Goal: Information Seeking & Learning: Learn about a topic

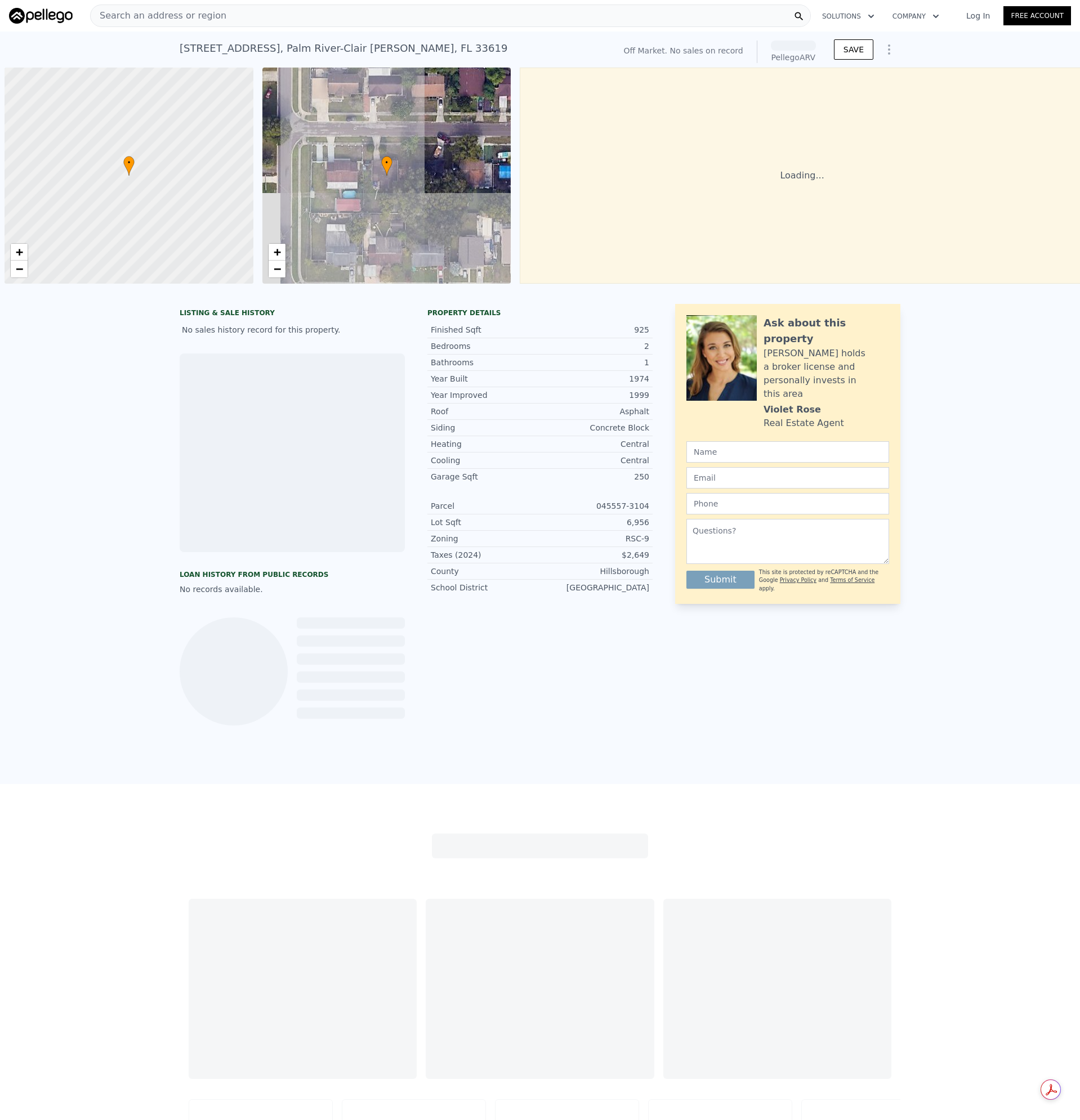
scroll to position [0, 5]
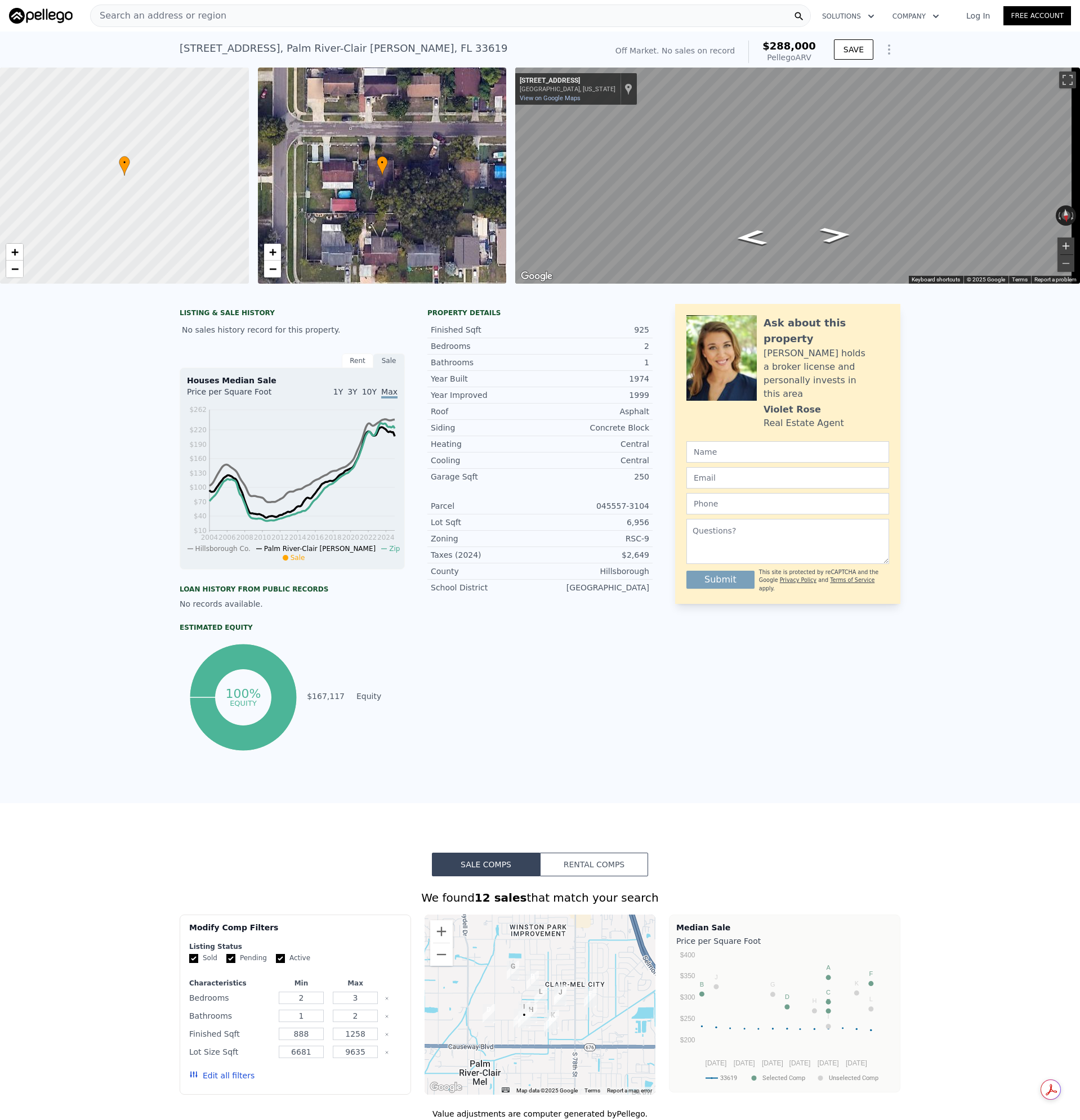
click at [1057, 247] on button "Zoom in" at bounding box center [1065, 246] width 17 height 17
click at [1057, 264] on button "Zoom out" at bounding box center [1065, 263] width 17 height 17
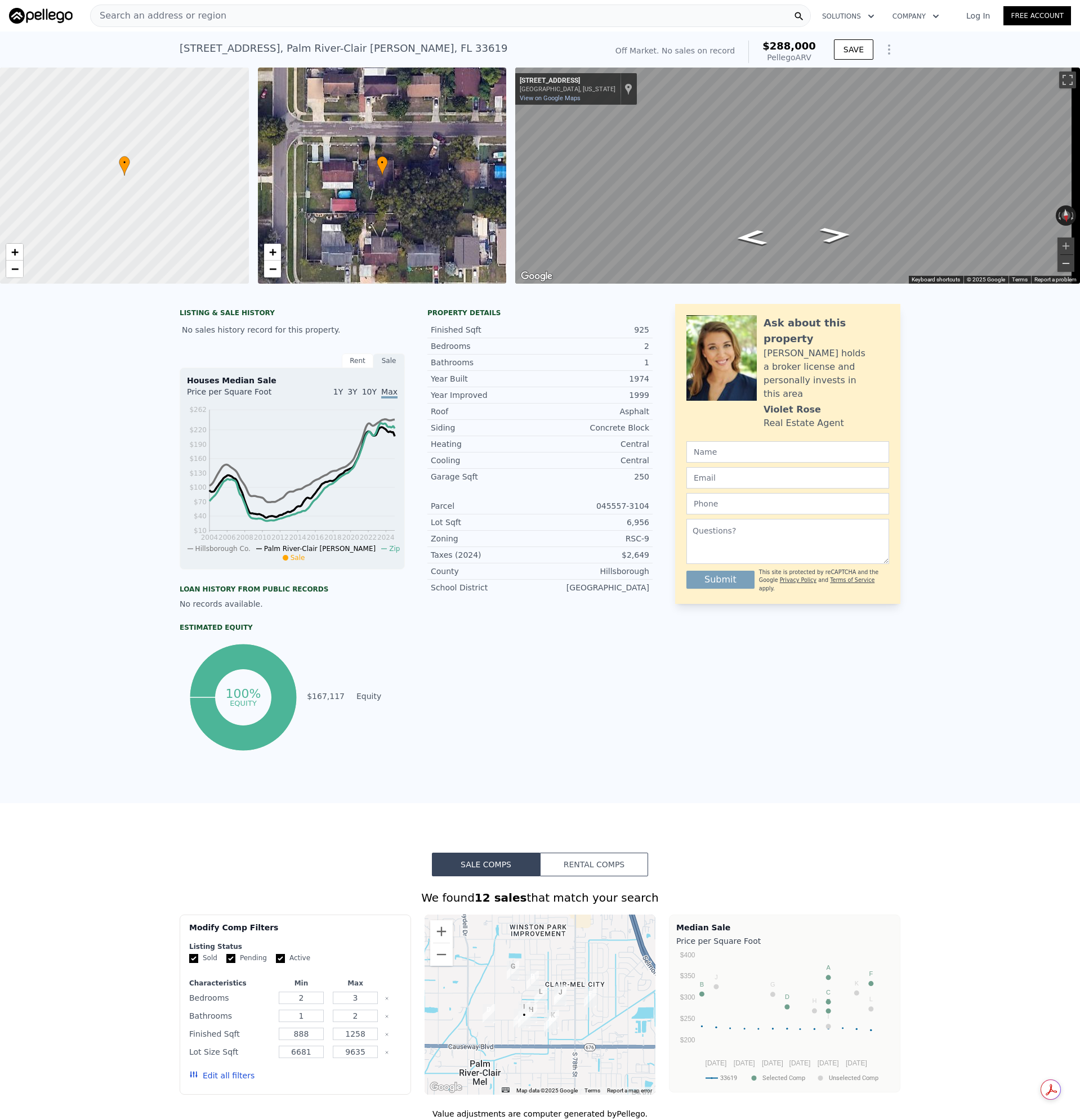
click at [1057, 264] on button "Zoom out" at bounding box center [1065, 263] width 17 height 17
click at [175, 17] on span "Search an address or region" at bounding box center [158, 16] width 135 height 14
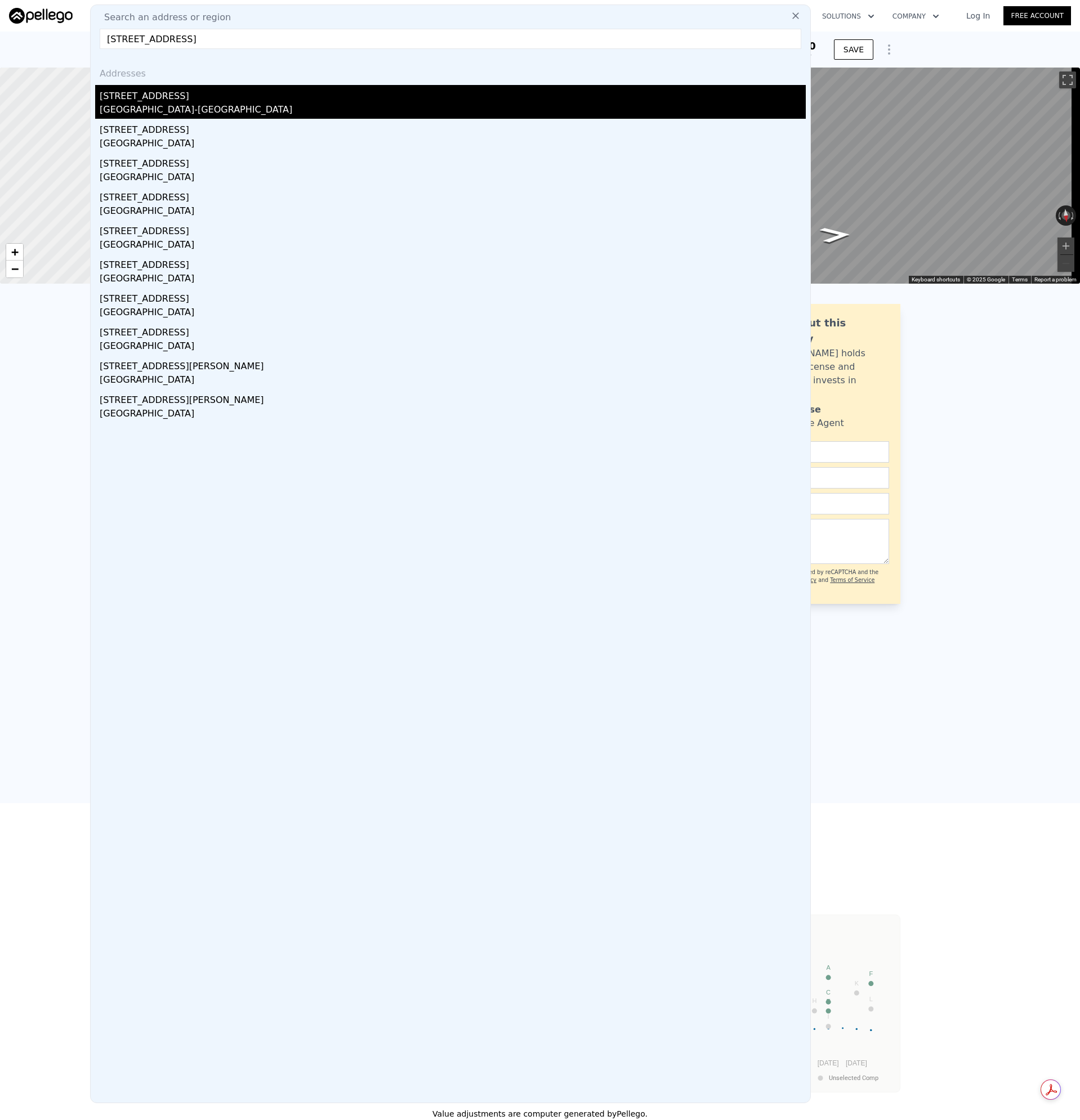
type input "[STREET_ADDRESS]"
click at [134, 97] on div "[STREET_ADDRESS]" at bounding box center [452, 94] width 706 height 18
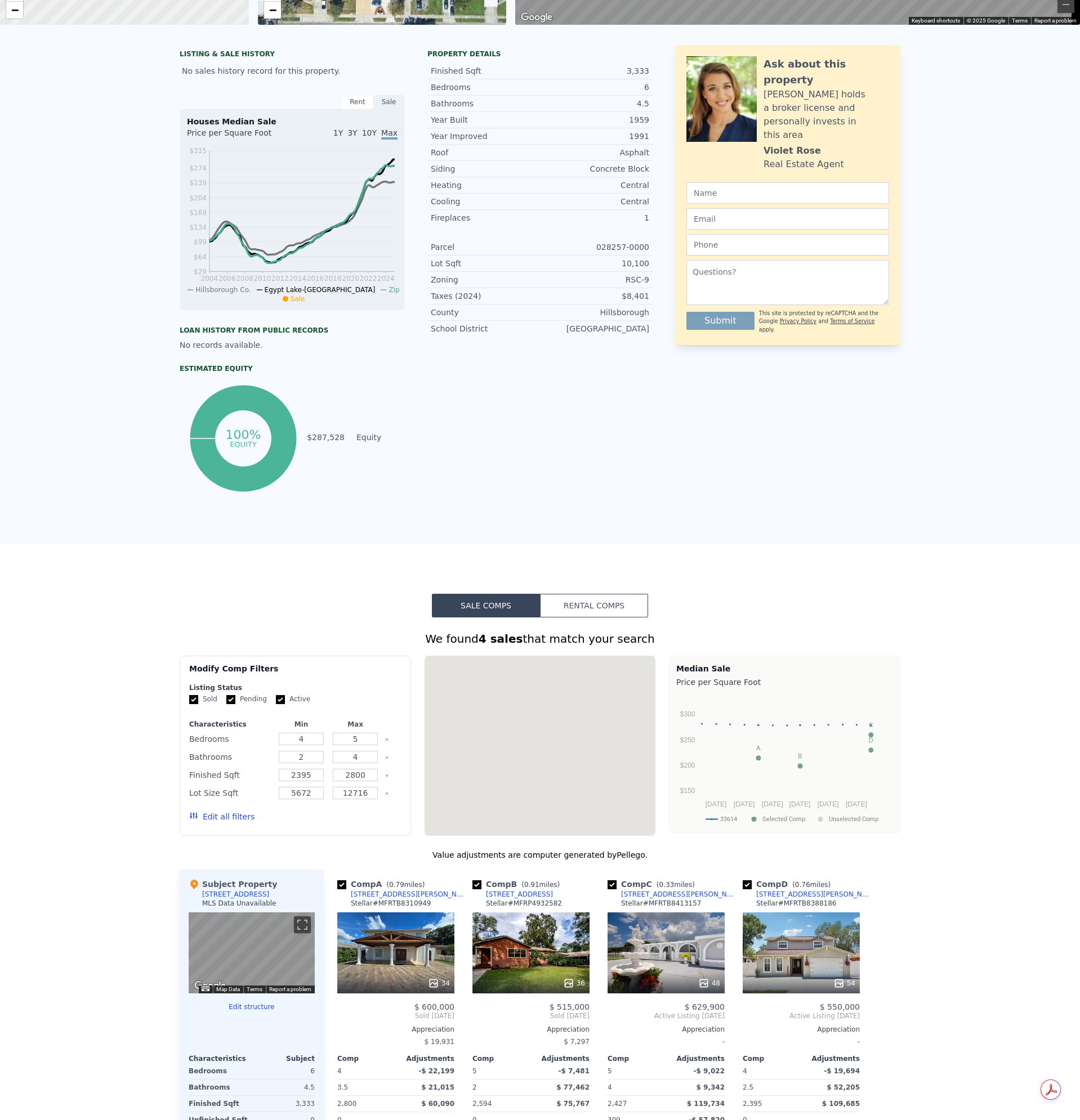
scroll to position [4, 0]
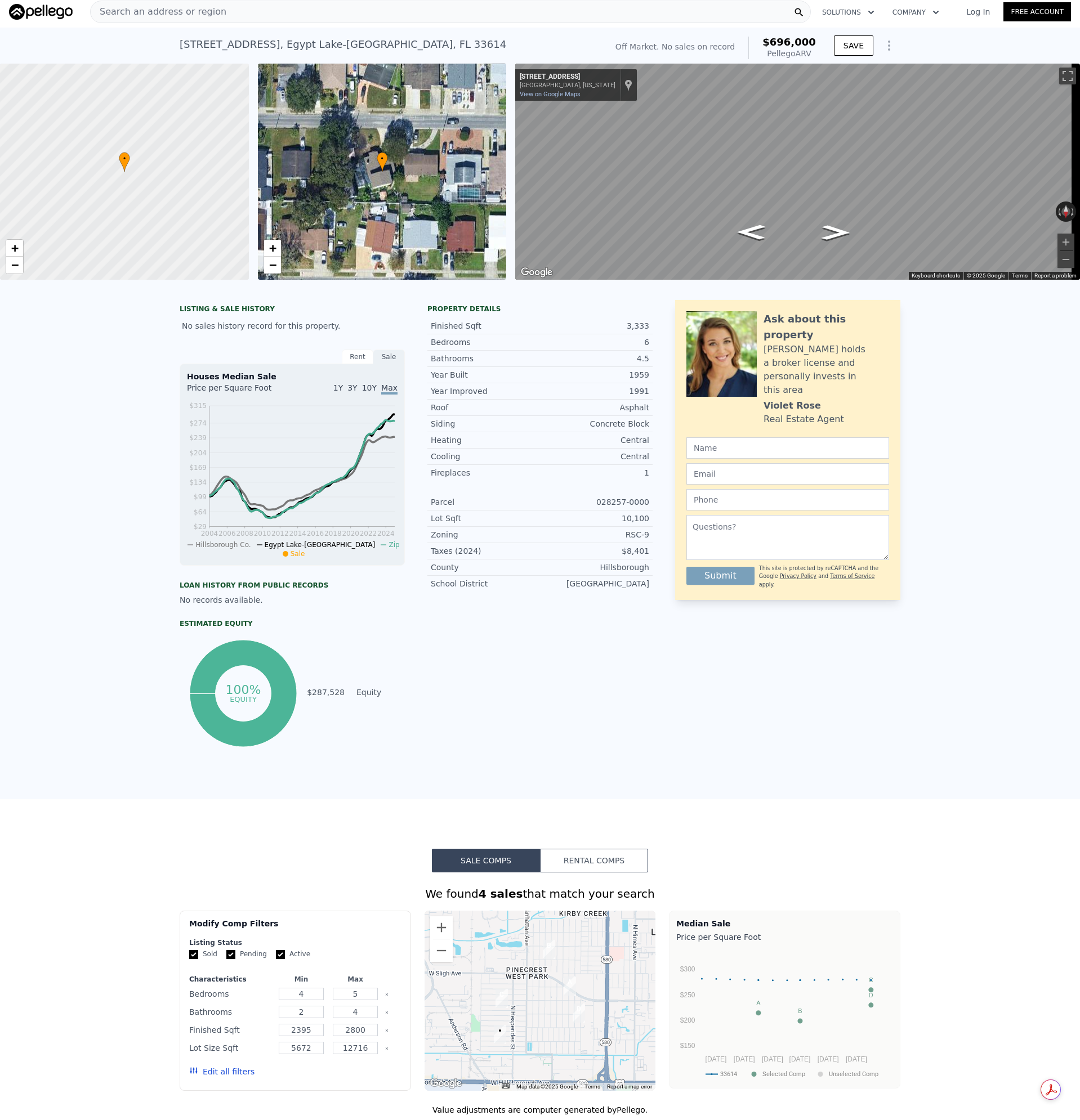
click at [355, 364] on div "Rent" at bounding box center [357, 357] width 31 height 15
click at [383, 364] on div "Sale" at bounding box center [389, 357] width 31 height 15
click at [210, 14] on span "Search an address or region" at bounding box center [158, 12] width 135 height 14
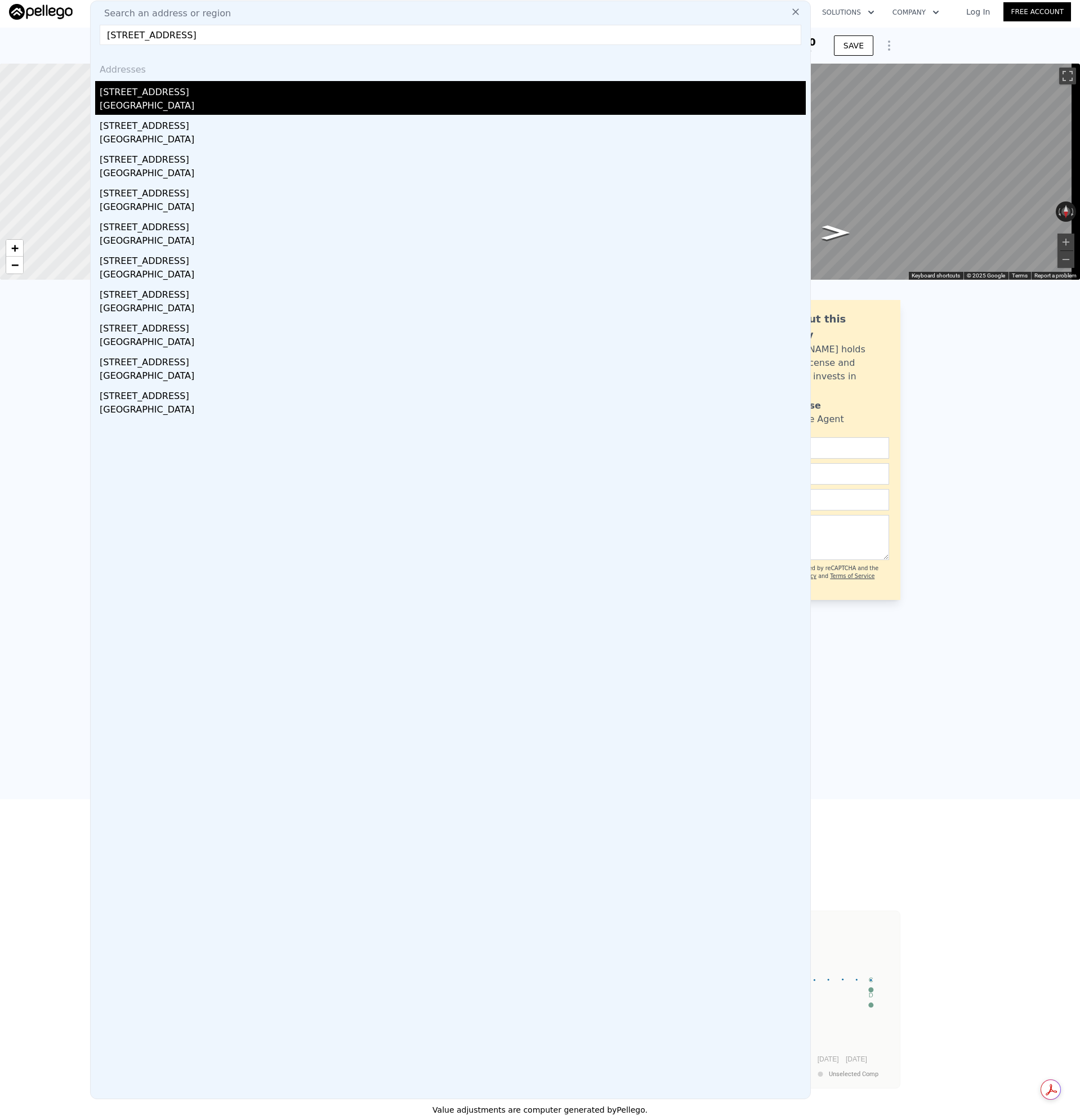
type input "[STREET_ADDRESS]"
click at [151, 107] on div "[GEOGRAPHIC_DATA]" at bounding box center [452, 107] width 706 height 16
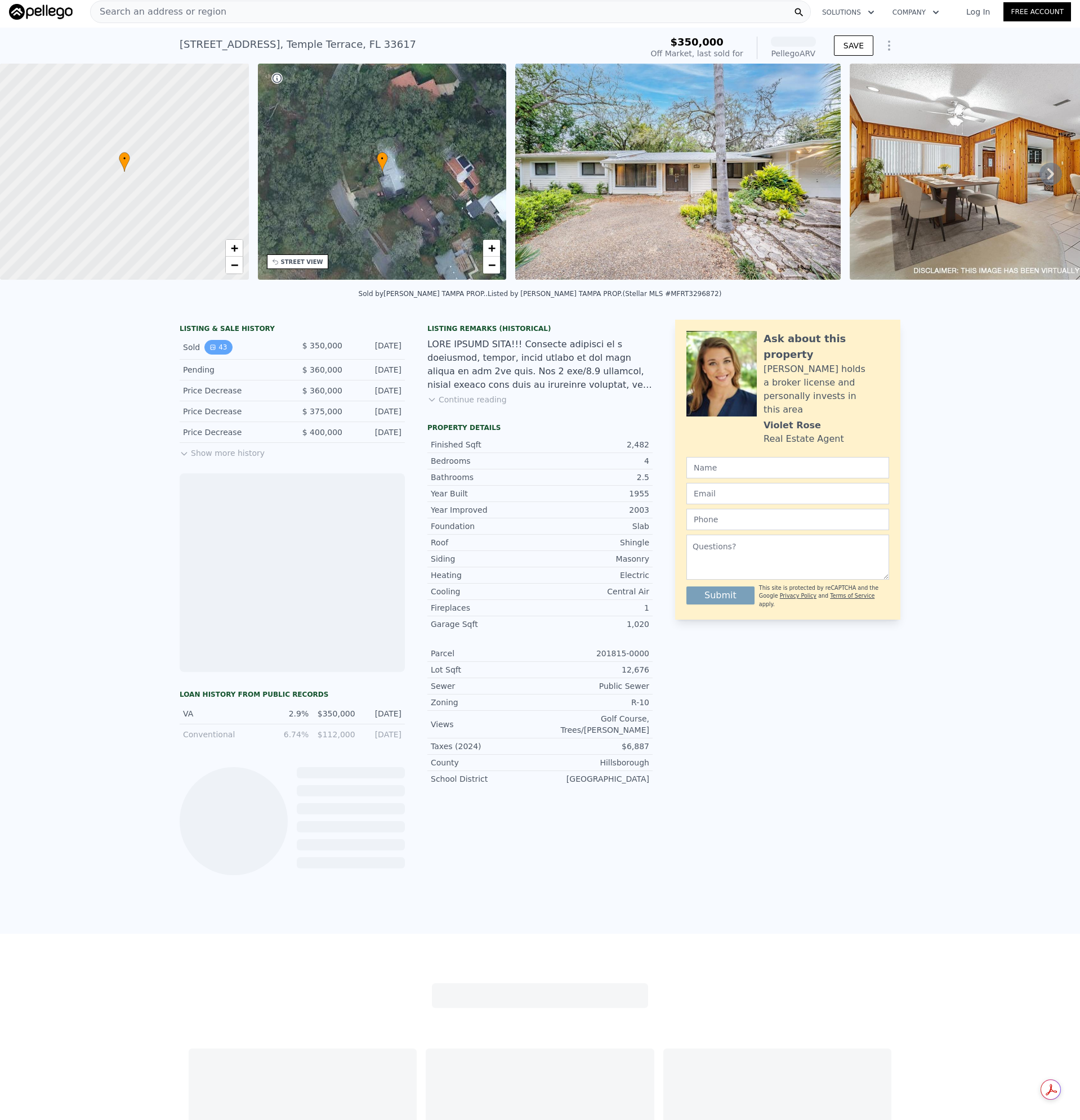
click at [210, 350] on icon "View historical data" at bounding box center [213, 347] width 6 height 6
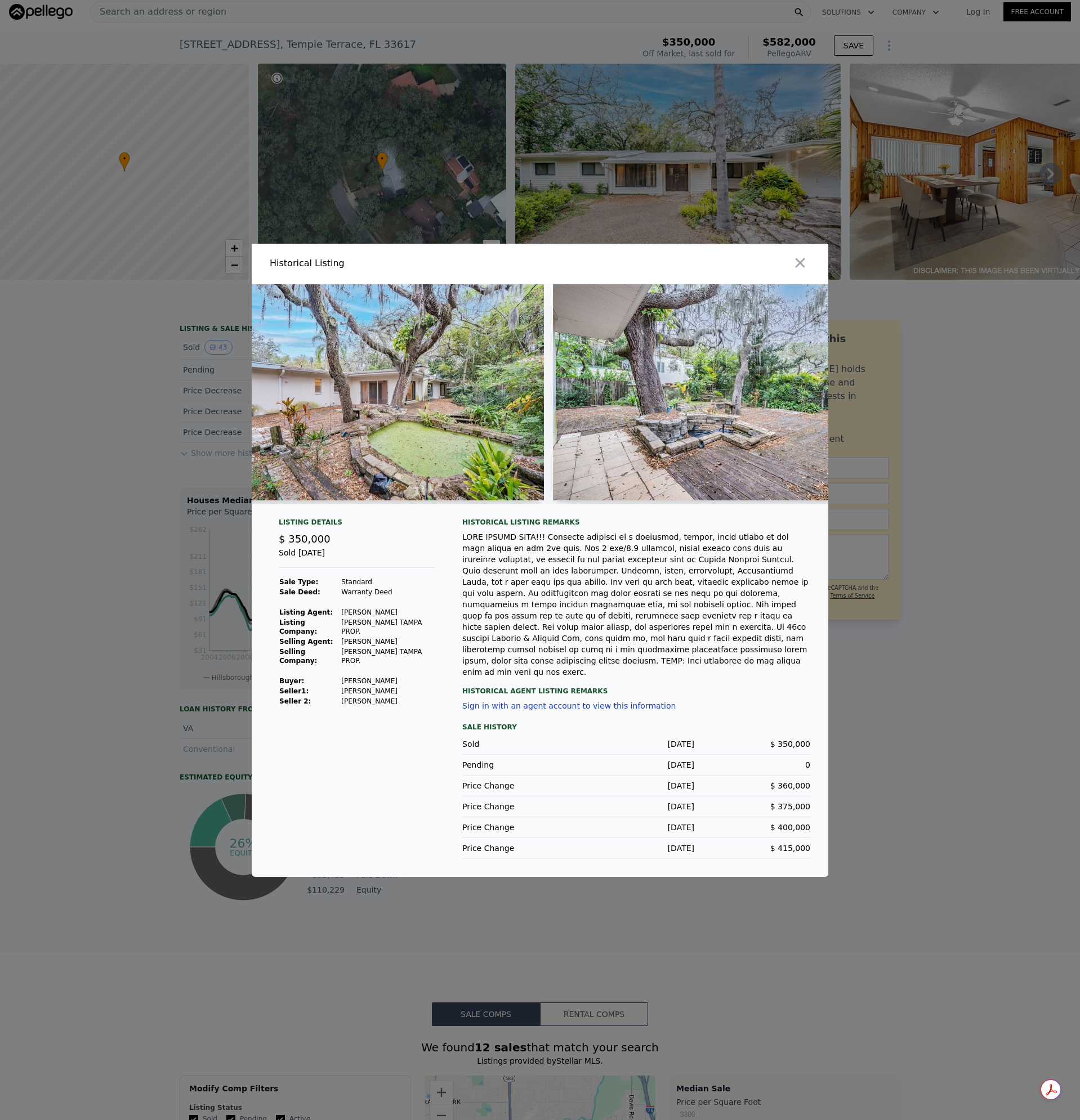
scroll to position [0, 13146]
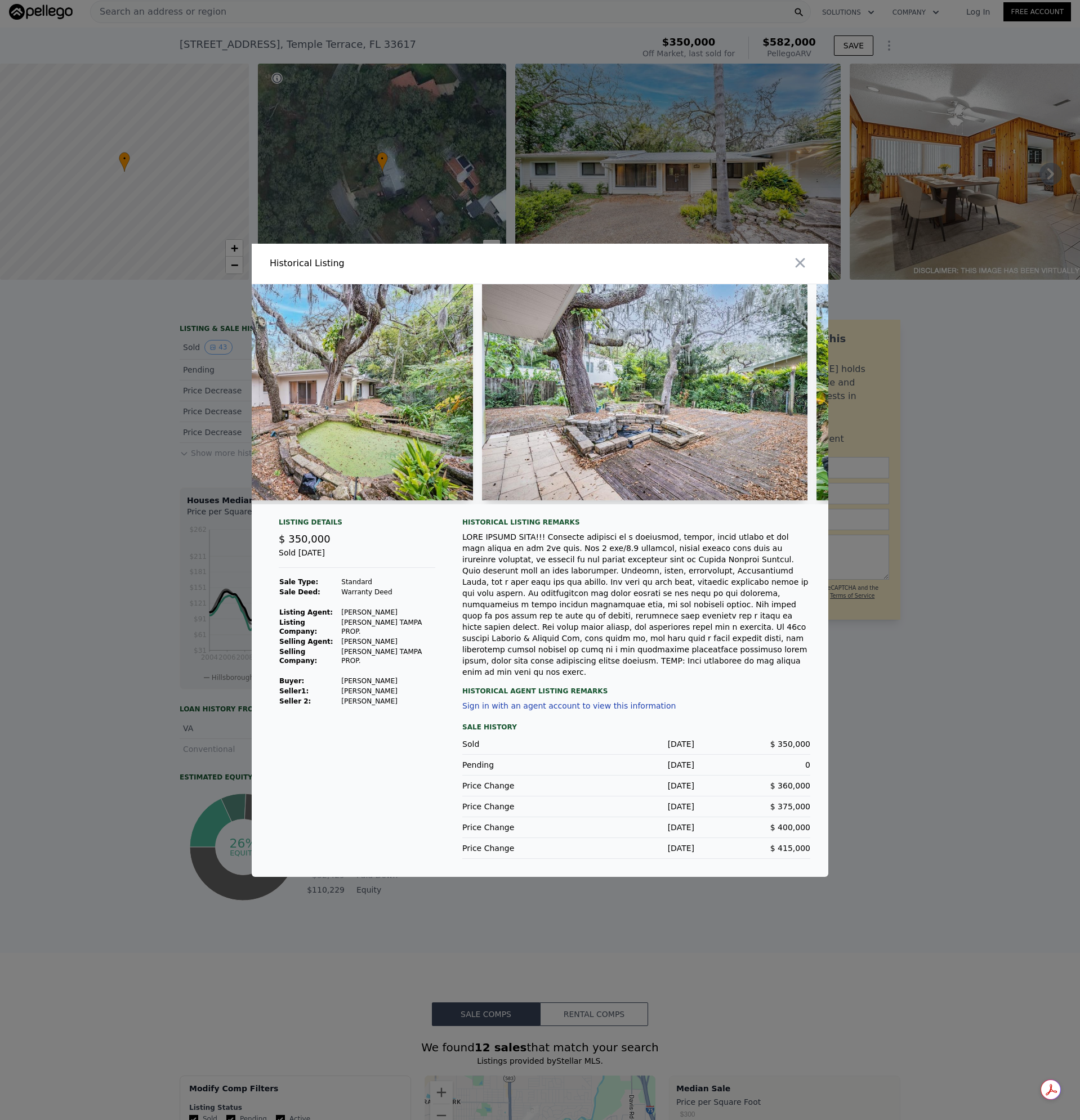
click at [925, 520] on div at bounding box center [540, 560] width 1080 height 1120
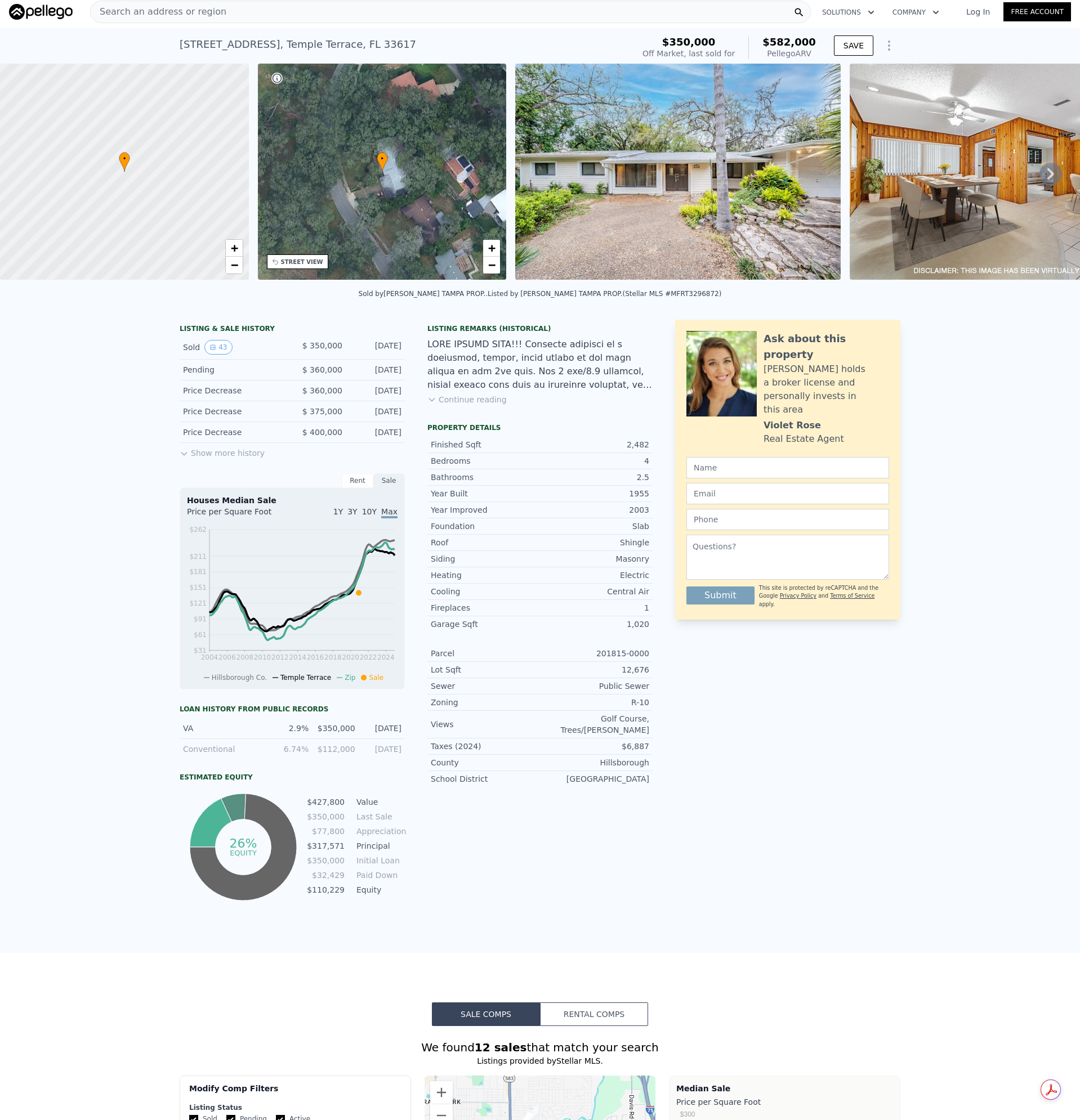
click at [452, 406] on button "Continue reading" at bounding box center [466, 399] width 79 height 11
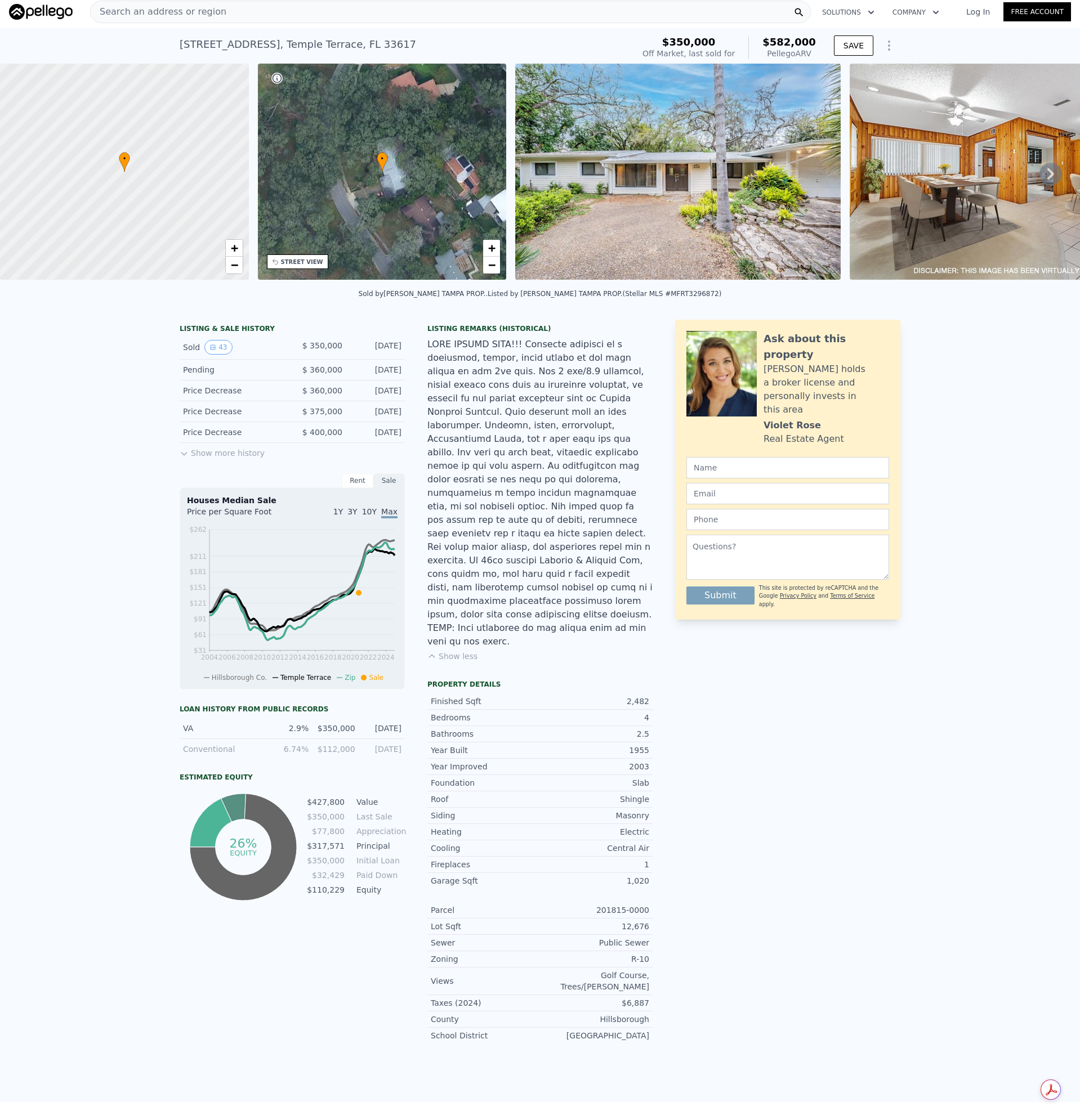
click at [475, 469] on div at bounding box center [539, 493] width 225 height 311
click at [252, 20] on div "Search an address or region" at bounding box center [450, 12] width 720 height 22
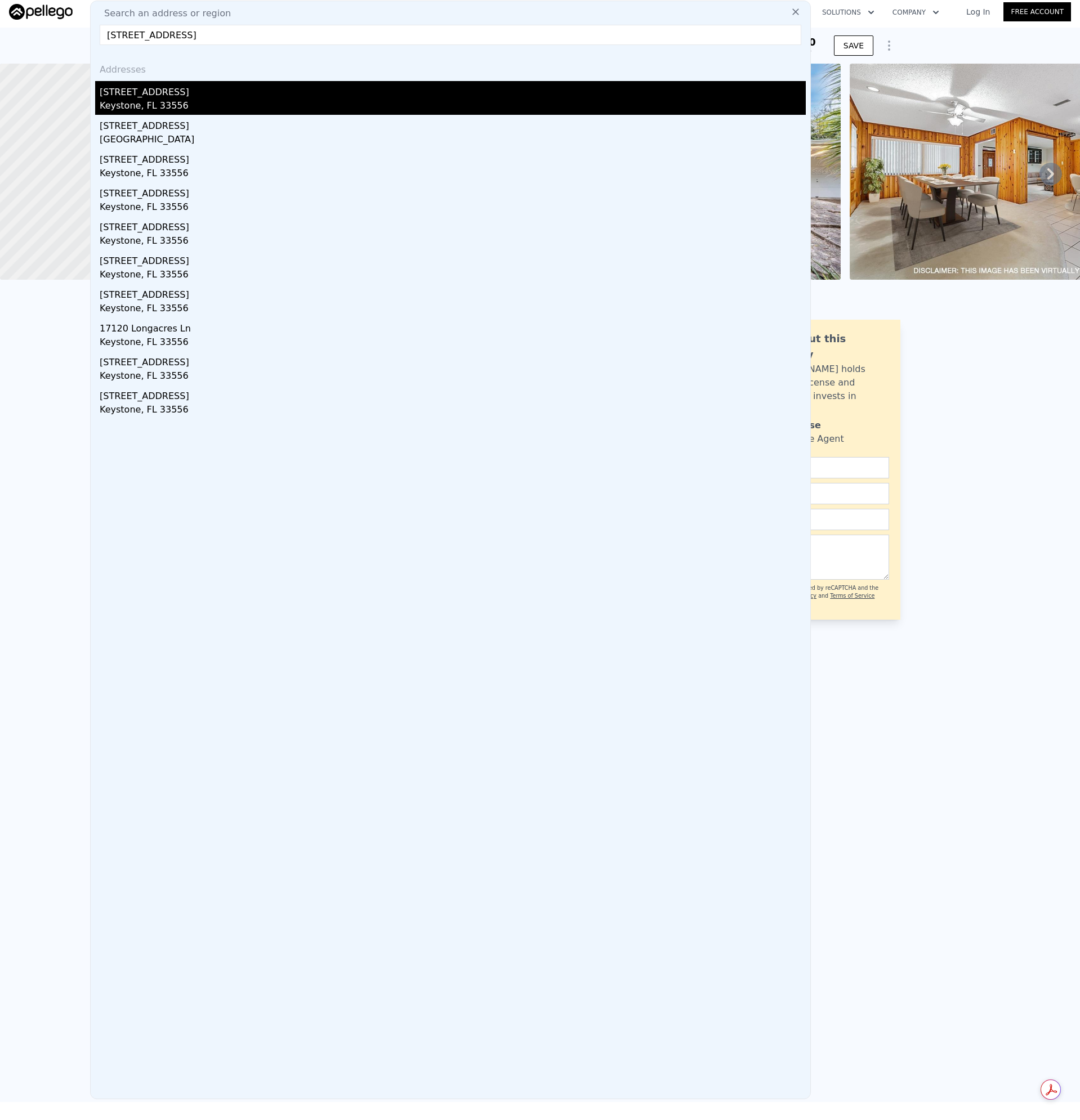
type input "[STREET_ADDRESS]"
click at [133, 95] on div "[STREET_ADDRESS]" at bounding box center [452, 90] width 706 height 18
